Goal: Entertainment & Leisure: Consume media (video, audio)

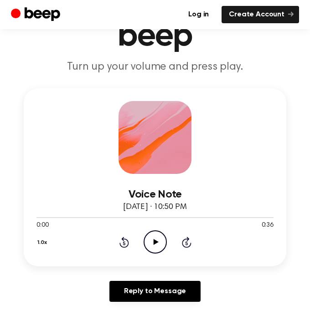
scroll to position [71, 0]
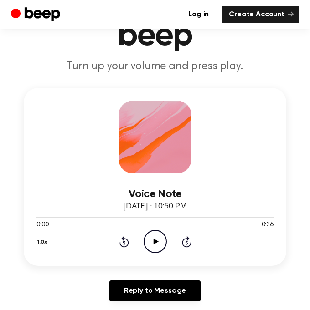
click at [153, 238] on icon "Play Audio" at bounding box center [154, 241] width 23 height 23
click at [95, 217] on div at bounding box center [88, 217] width 105 height 1
click at [95, 217] on div at bounding box center [154, 217] width 237 height 1
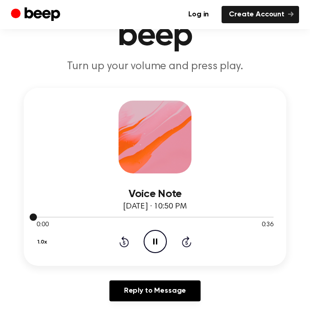
click at [95, 217] on div at bounding box center [154, 217] width 237 height 1
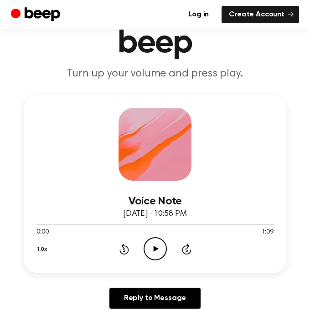
scroll to position [70, 0]
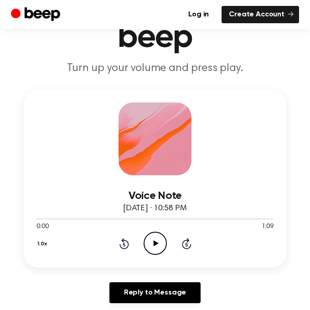
click at [152, 249] on icon "Play Audio" at bounding box center [154, 243] width 23 height 23
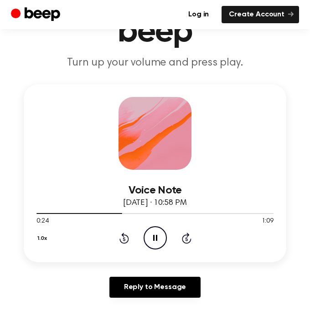
scroll to position [78, 0]
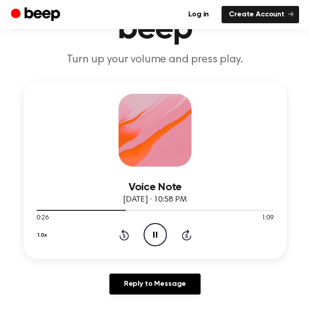
click at [163, 235] on icon "Pause Audio" at bounding box center [154, 234] width 23 height 23
click at [122, 214] on div "0:26 1:09" at bounding box center [154, 219] width 237 height 10
click at [123, 211] on span at bounding box center [122, 210] width 7 height 7
click at [161, 234] on icon "Play Audio" at bounding box center [154, 234] width 23 height 23
click at [151, 213] on div at bounding box center [154, 209] width 237 height 7
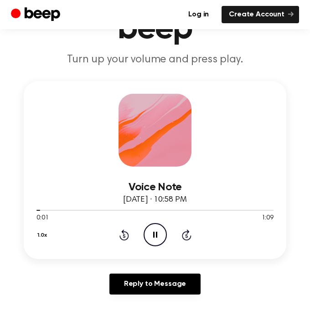
click at [183, 229] on icon "Skip 5 seconds" at bounding box center [186, 235] width 10 height 12
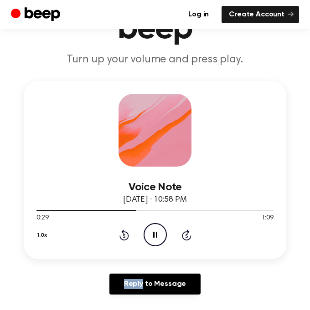
click at [86, 256] on div "Voice Note August 26, 2024 · 10:58 PM 0:29 1:09 Your browser does not support t…" at bounding box center [155, 170] width 262 height 178
click at [119, 233] on icon "Rewind 5 seconds" at bounding box center [124, 235] width 10 height 12
click at [114, 231] on div "1.0x Rewind 5 seconds Pause Audio Skip 5 seconds" at bounding box center [154, 234] width 237 height 23
click at [121, 237] on icon "Rewind 5 seconds" at bounding box center [124, 235] width 10 height 12
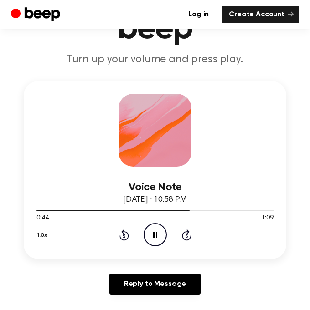
click at [121, 237] on icon "Rewind 5 seconds" at bounding box center [124, 235] width 10 height 12
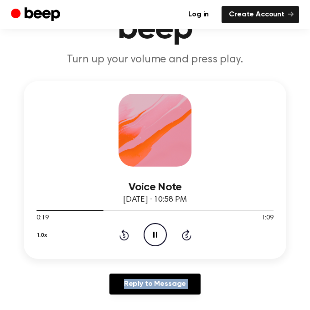
click at [121, 237] on icon "Rewind 5 seconds" at bounding box center [124, 235] width 10 height 12
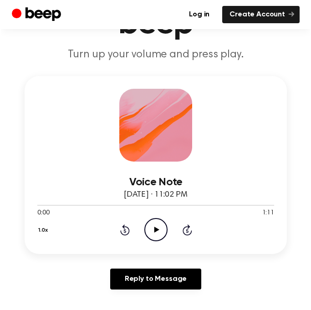
scroll to position [87, 0]
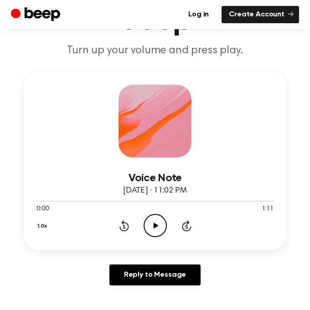
click at [158, 224] on icon "Play Audio" at bounding box center [154, 225] width 23 height 23
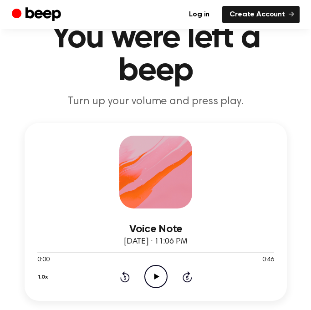
scroll to position [38, 0]
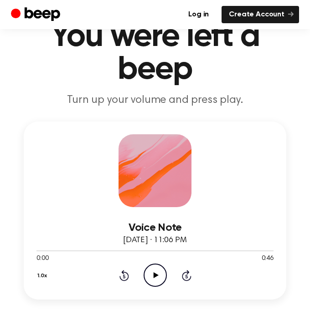
click at [158, 269] on icon "Play Audio" at bounding box center [154, 275] width 23 height 23
click at [130, 269] on div "1.0x Rewind 5 seconds Pause Audio Skip 5 seconds" at bounding box center [154, 275] width 237 height 23
click at [127, 273] on icon at bounding box center [124, 275] width 10 height 11
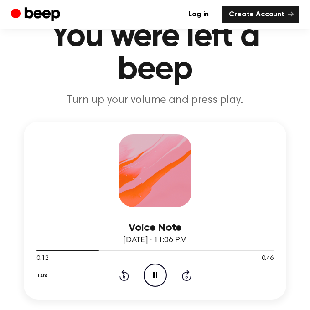
click at [127, 273] on icon at bounding box center [124, 275] width 10 height 11
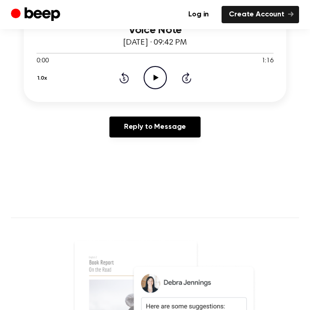
scroll to position [269, 0]
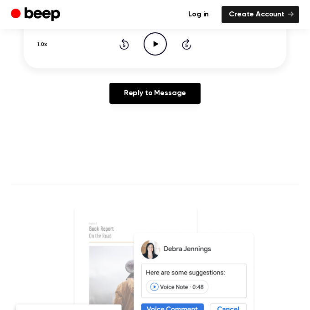
click at [157, 38] on icon "Play Audio" at bounding box center [154, 43] width 23 height 23
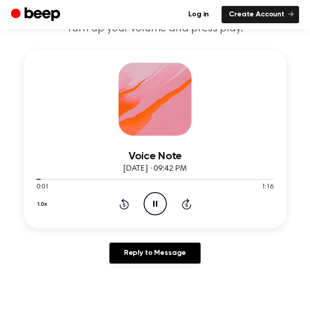
scroll to position [110, 0]
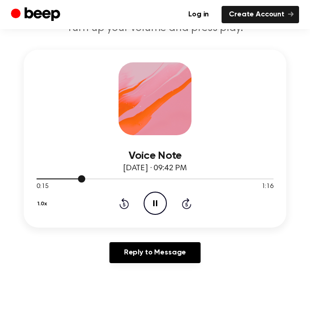
click at [78, 176] on span at bounding box center [81, 178] width 7 height 7
click at [205, 180] on div at bounding box center [154, 178] width 237 height 7
click at [186, 202] on icon "Skip 5 seconds" at bounding box center [186, 204] width 10 height 12
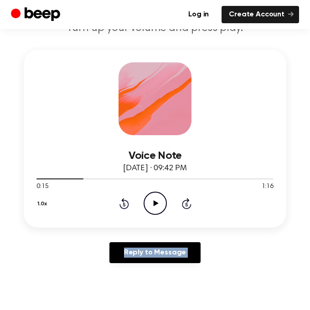
click at [186, 202] on icon "Skip 5 seconds" at bounding box center [186, 204] width 10 height 12
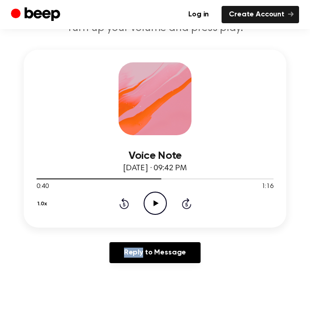
click at [186, 202] on icon "Skip 5 seconds" at bounding box center [186, 204] width 10 height 12
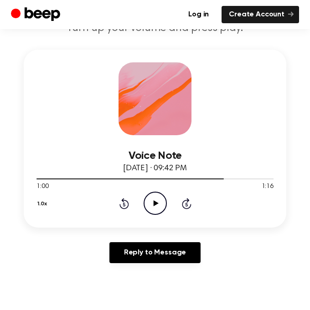
click at [186, 202] on icon "Skip 5 seconds" at bounding box center [186, 204] width 10 height 12
click at [126, 204] on icon "Rewind 5 seconds" at bounding box center [124, 204] width 10 height 12
click at [144, 202] on icon "Play Audio" at bounding box center [154, 203] width 23 height 23
click at [124, 204] on icon at bounding box center [123, 205] width 2 height 4
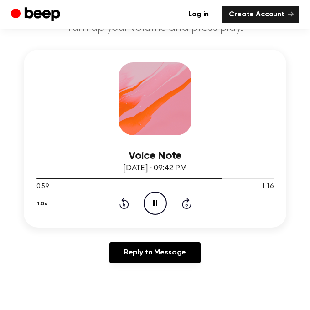
click at [124, 204] on icon at bounding box center [123, 205] width 2 height 4
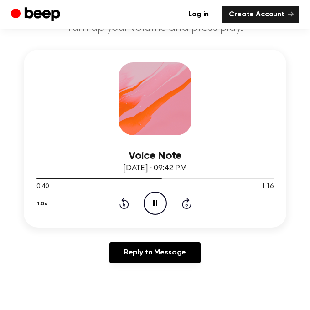
click at [124, 204] on icon at bounding box center [123, 205] width 2 height 4
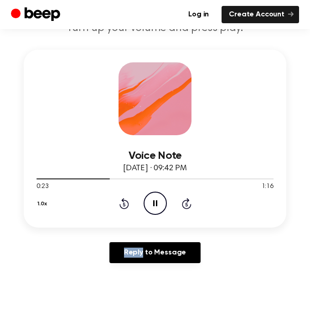
click at [124, 204] on icon at bounding box center [123, 205] width 2 height 4
click at [183, 201] on icon at bounding box center [187, 203] width 10 height 11
click at [157, 195] on icon "Pause Audio" at bounding box center [154, 203] width 23 height 23
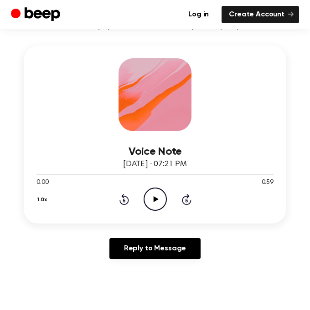
scroll to position [124, 0]
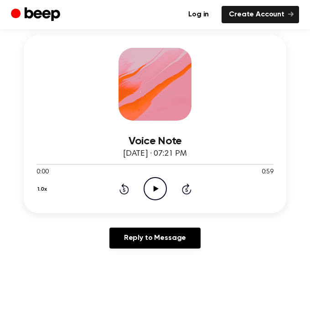
click at [158, 186] on icon "Play Audio" at bounding box center [154, 188] width 23 height 23
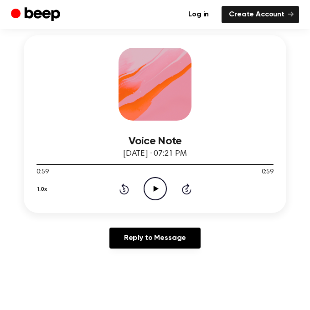
click at [123, 188] on icon "Rewind 5 seconds" at bounding box center [124, 189] width 10 height 12
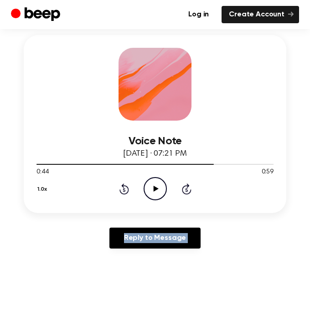
click at [123, 188] on icon "Rewind 5 seconds" at bounding box center [124, 189] width 10 height 12
click at [155, 184] on icon "Play Audio" at bounding box center [154, 188] width 23 height 23
click at [124, 187] on icon "Rewind 5 seconds" at bounding box center [124, 189] width 10 height 12
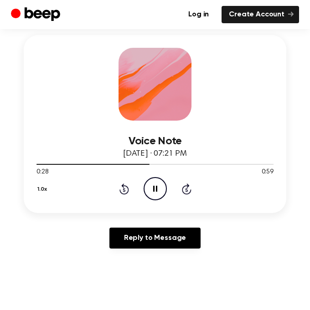
click at [124, 187] on icon "Rewind 5 seconds" at bounding box center [124, 189] width 10 height 12
click at [121, 186] on icon "Rewind 5 seconds" at bounding box center [124, 189] width 10 height 12
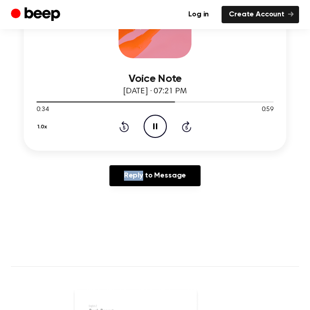
scroll to position [191, 0]
